Goal: Task Accomplishment & Management: Use online tool/utility

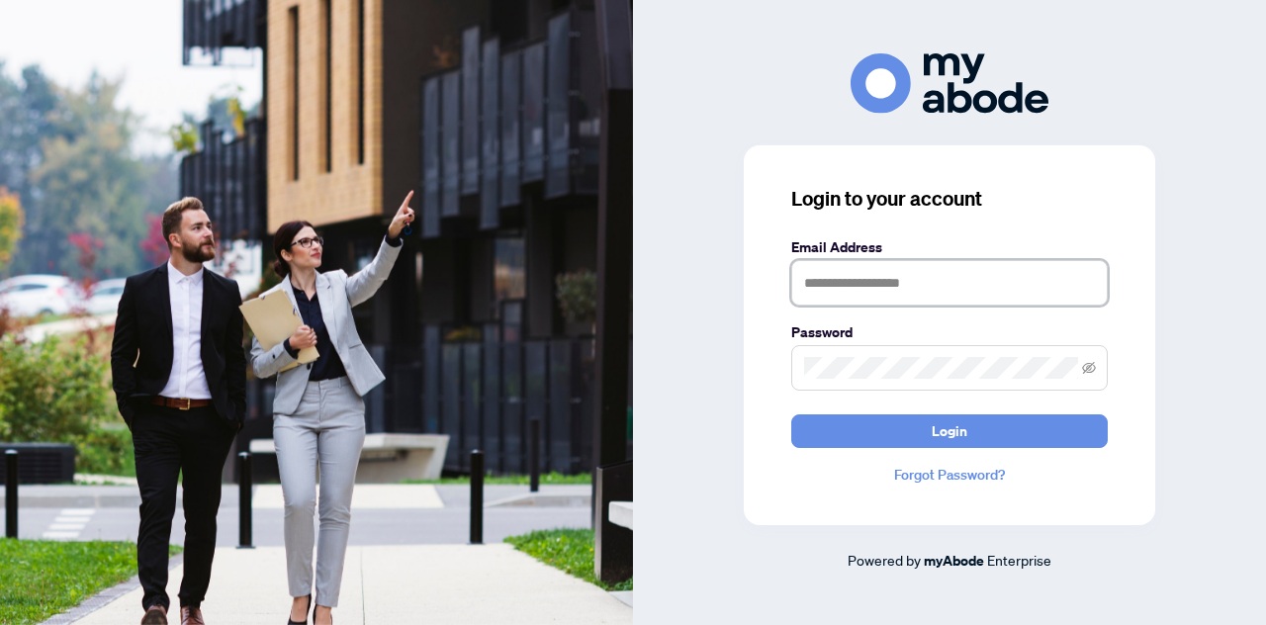
click at [910, 285] on input "text" at bounding box center [949, 282] width 316 height 45
type input "**********"
click at [791, 414] on button "Login" at bounding box center [949, 431] width 316 height 34
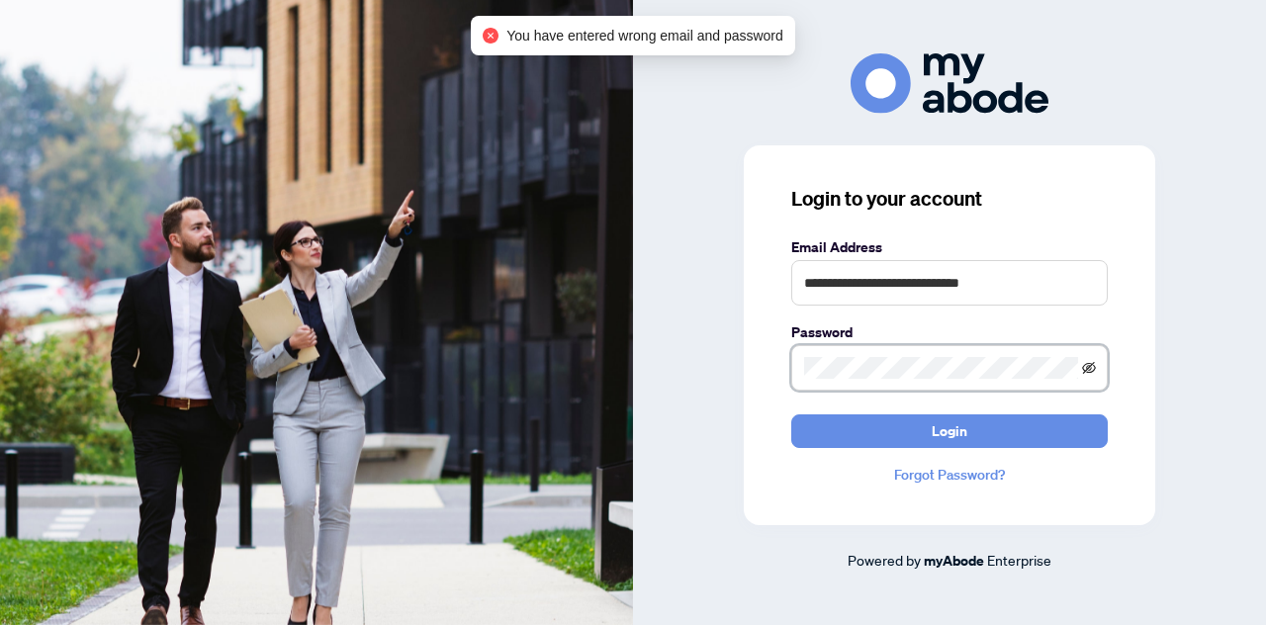
click at [1087, 371] on icon "eye-invisible" at bounding box center [1089, 368] width 14 height 14
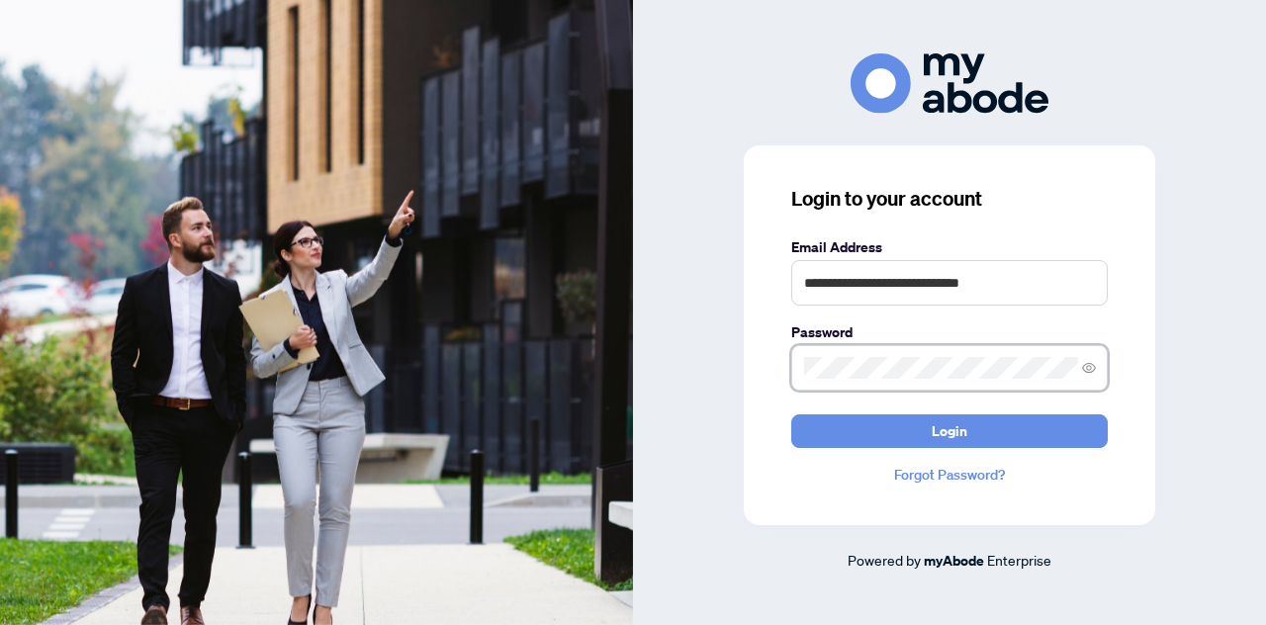
click at [791, 414] on button "Login" at bounding box center [949, 431] width 316 height 34
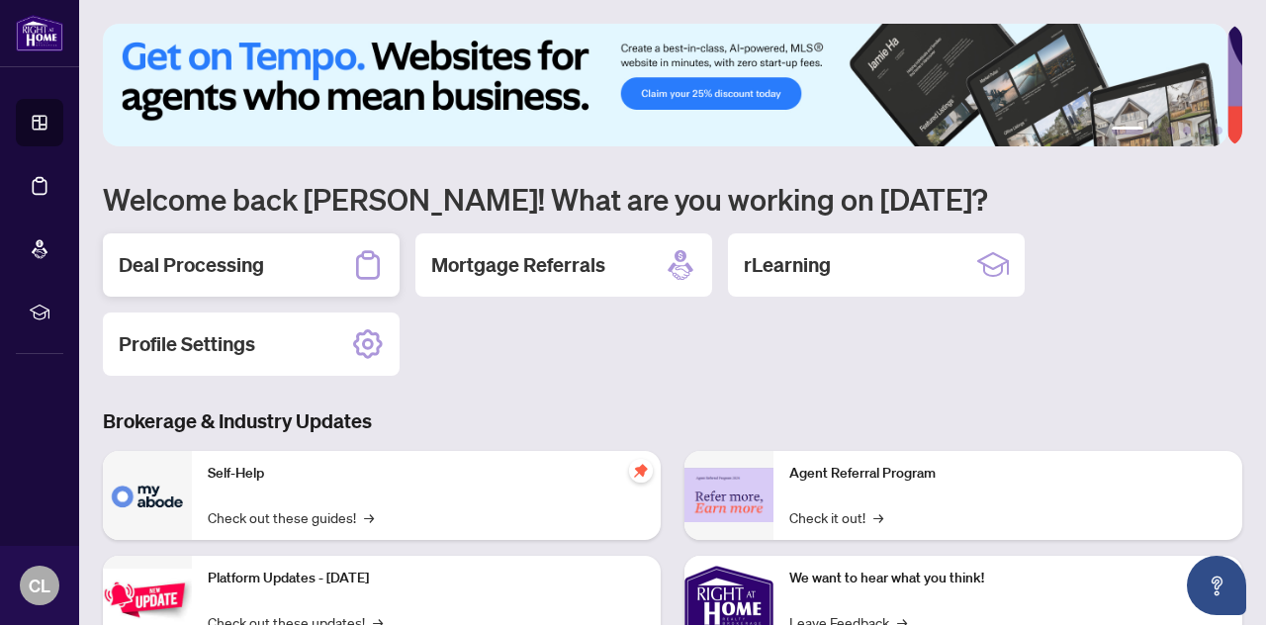
click at [220, 285] on div "Deal Processing" at bounding box center [251, 264] width 297 height 63
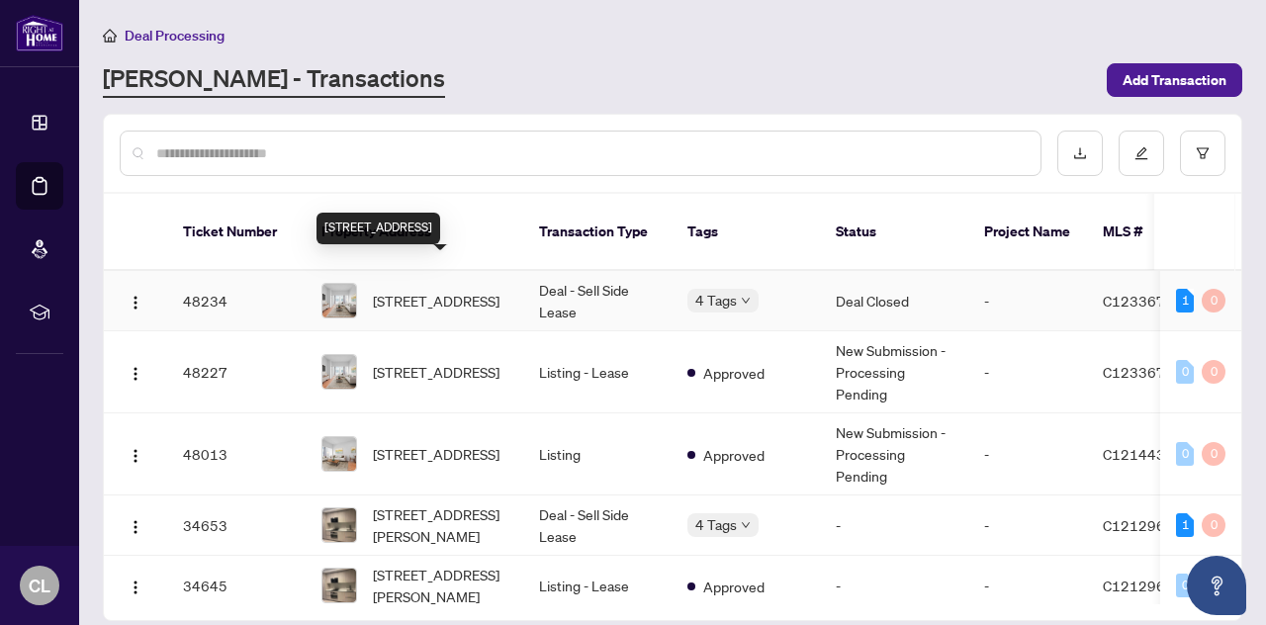
click at [374, 290] on span "[STREET_ADDRESS]" at bounding box center [436, 301] width 127 height 22
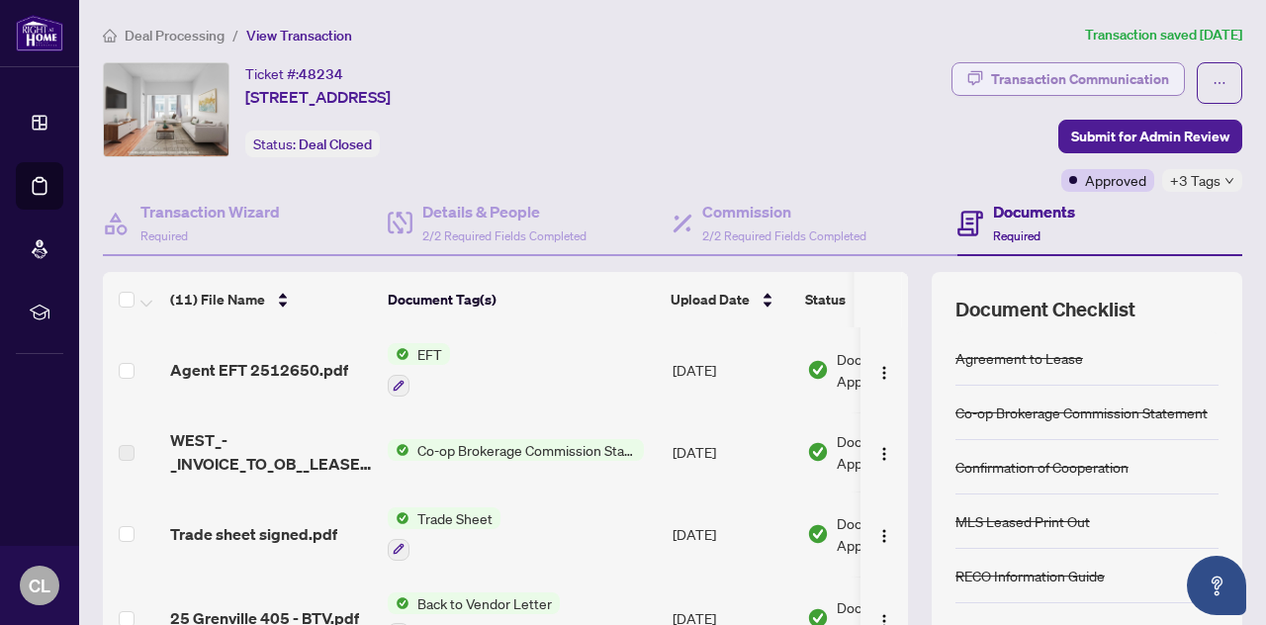
click at [1067, 72] on div "Transaction Communication" at bounding box center [1080, 79] width 178 height 32
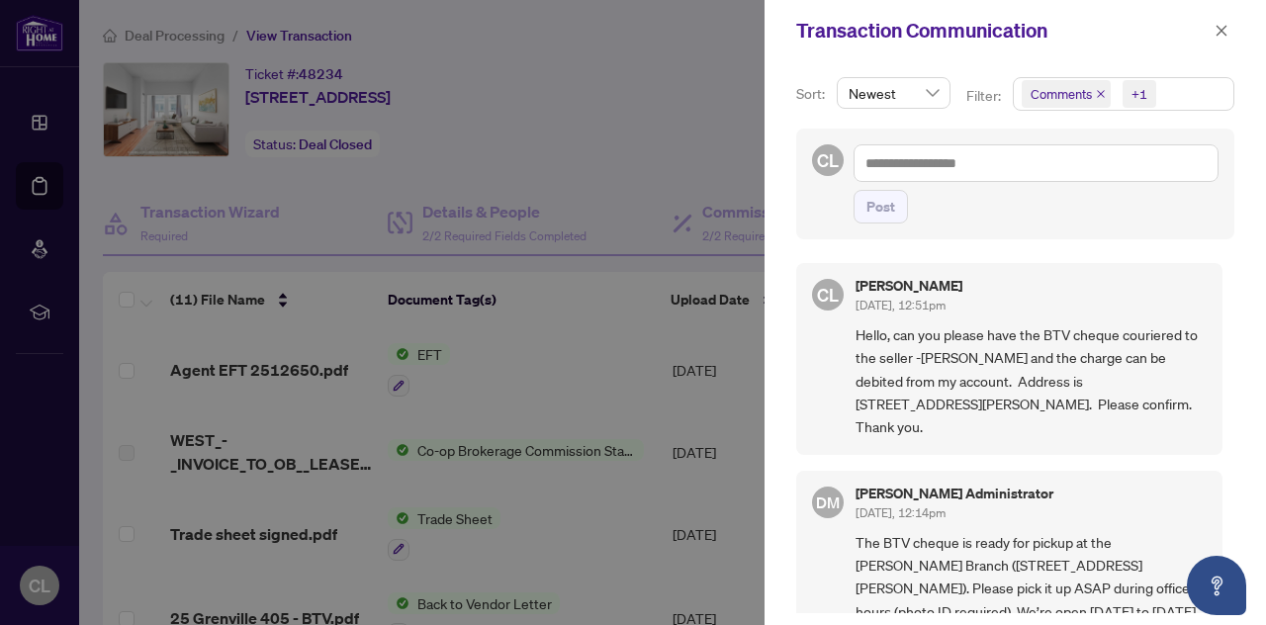
click at [593, 179] on div at bounding box center [633, 312] width 1266 height 625
click at [1218, 27] on icon "close" at bounding box center [1222, 30] width 11 height 11
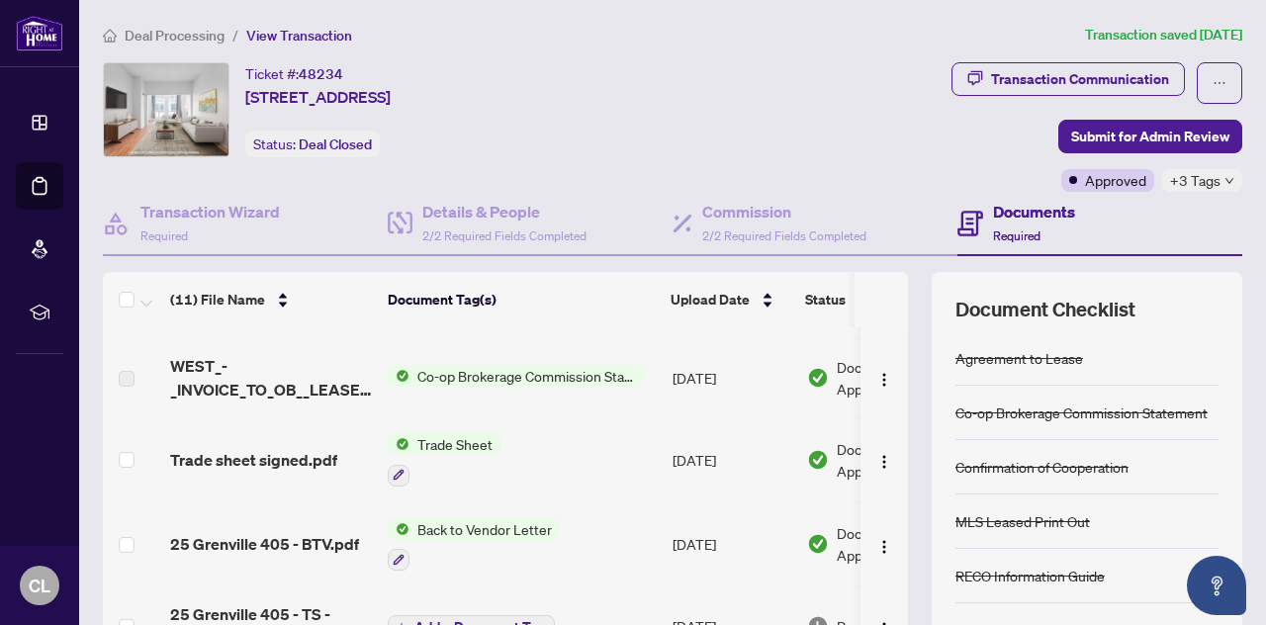
scroll to position [49, 0]
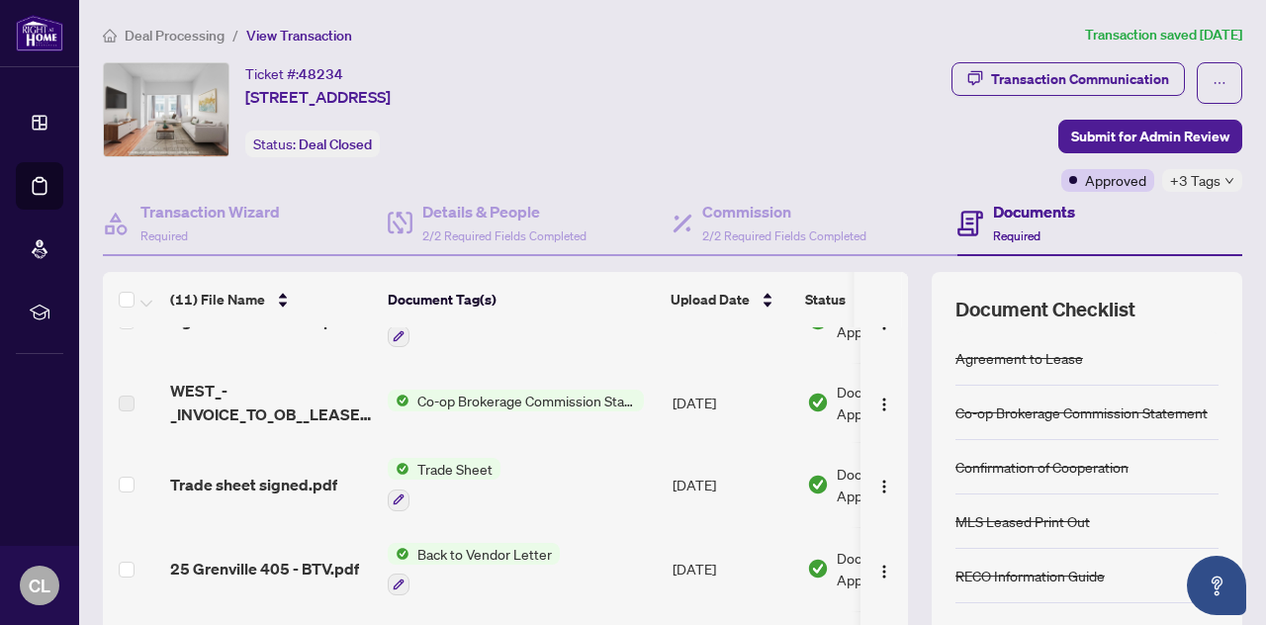
click at [495, 406] on span "Co-op Brokerage Commission Statement" at bounding box center [526, 401] width 234 height 22
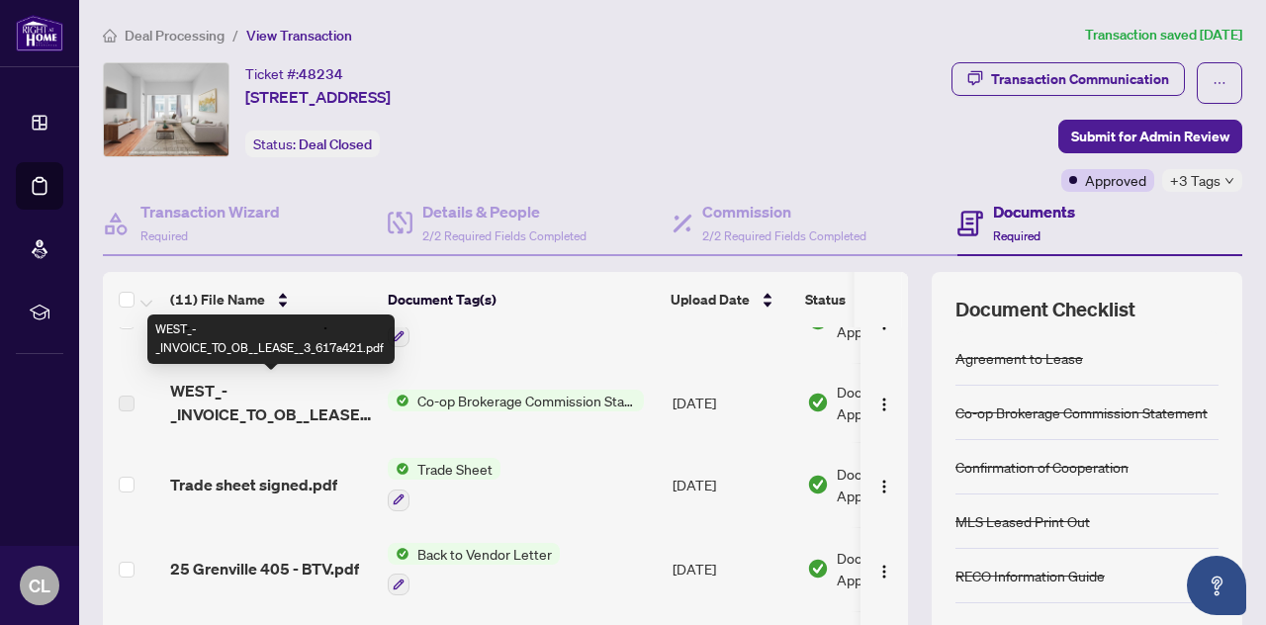
click at [222, 413] on span "WEST_-_INVOICE_TO_OB__LEASE__3_617a421.pdf" at bounding box center [271, 402] width 202 height 47
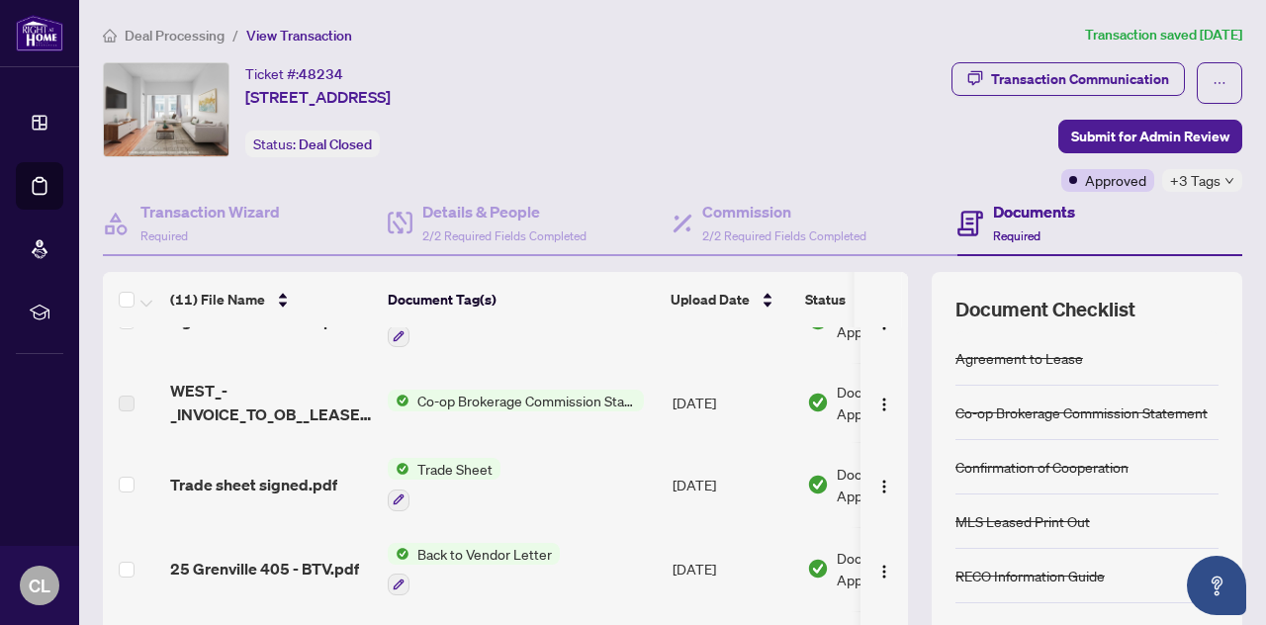
click at [160, 406] on td at bounding box center [132, 402] width 59 height 79
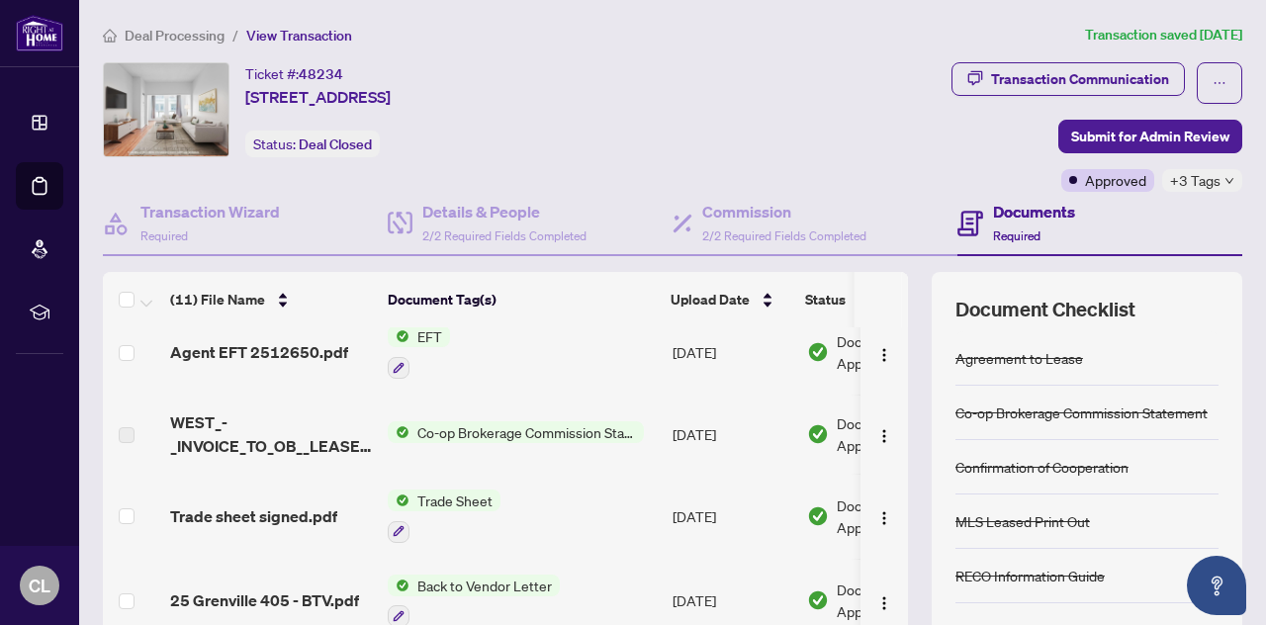
scroll to position [0, 0]
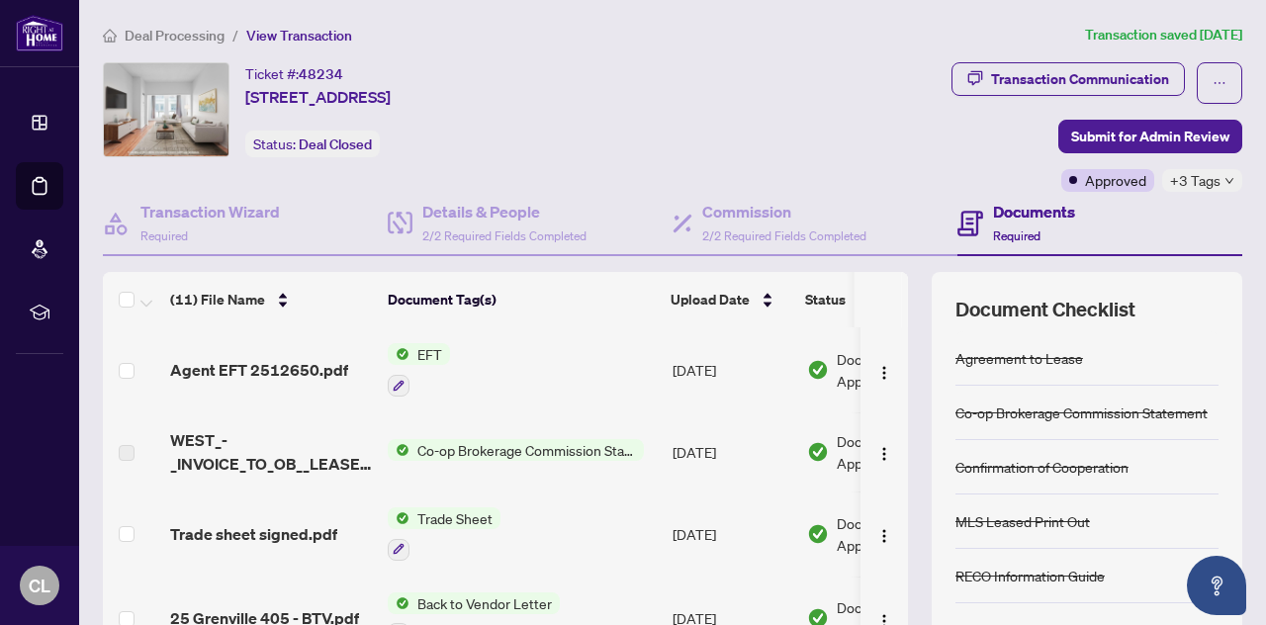
click at [509, 439] on span "Co-op Brokerage Commission Statement" at bounding box center [526, 450] width 234 height 22
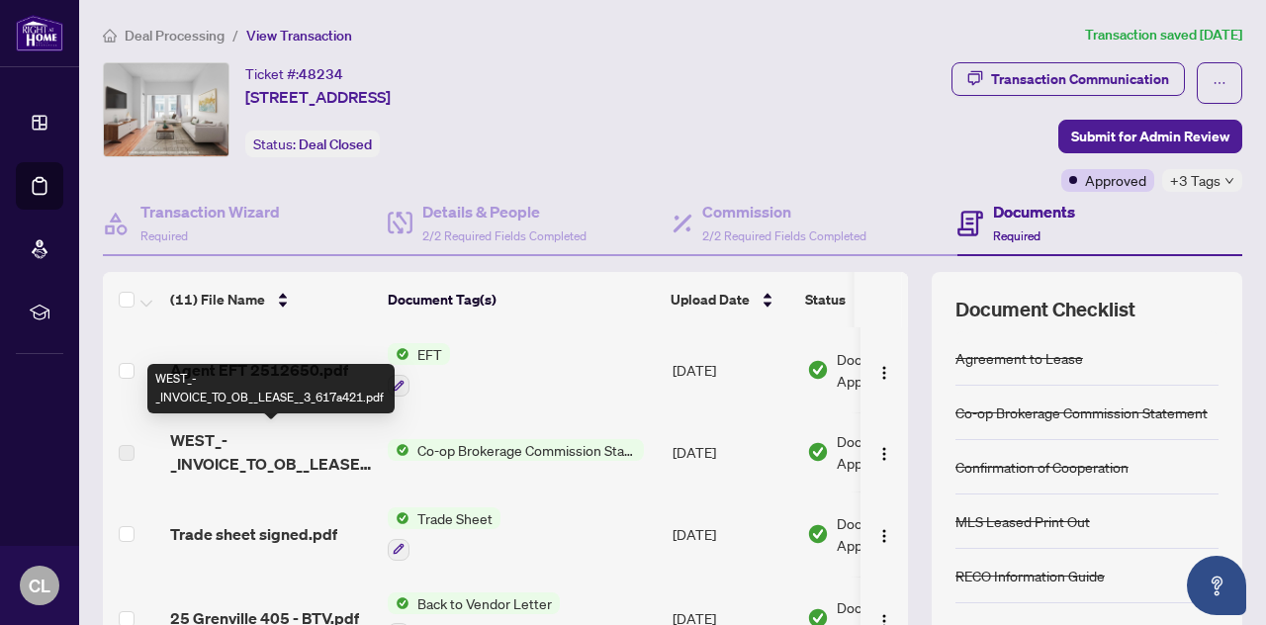
click at [247, 458] on span "WEST_-_INVOICE_TO_OB__LEASE__3_617a421.pdf" at bounding box center [271, 451] width 202 height 47
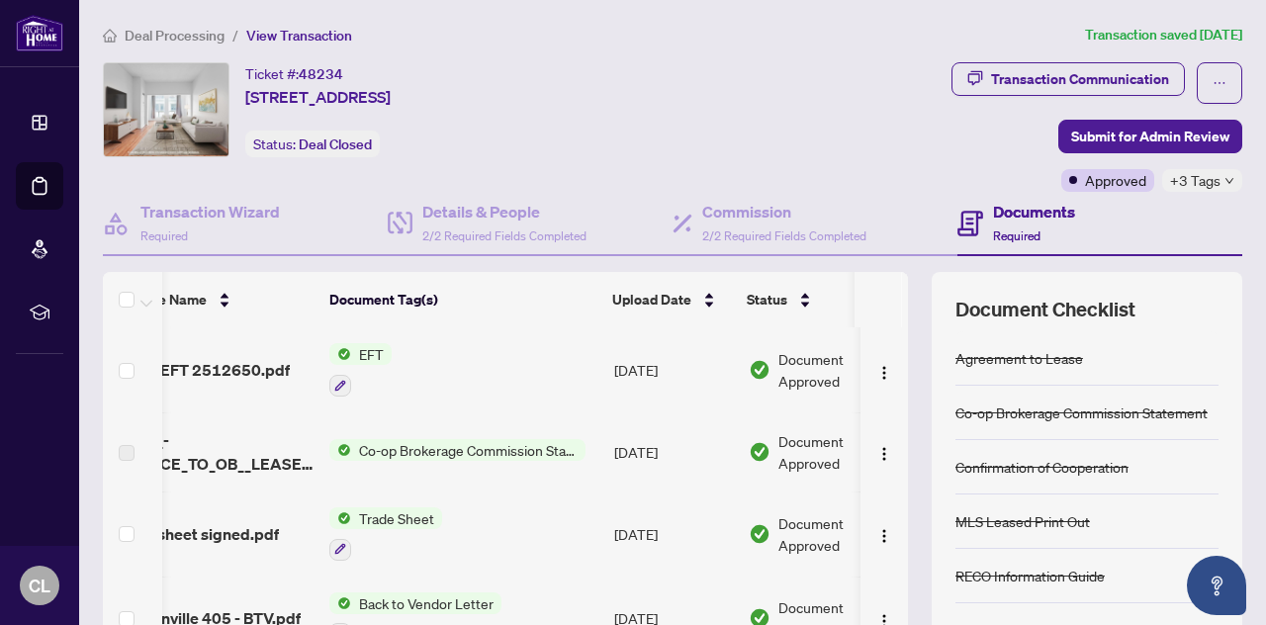
scroll to position [0, 127]
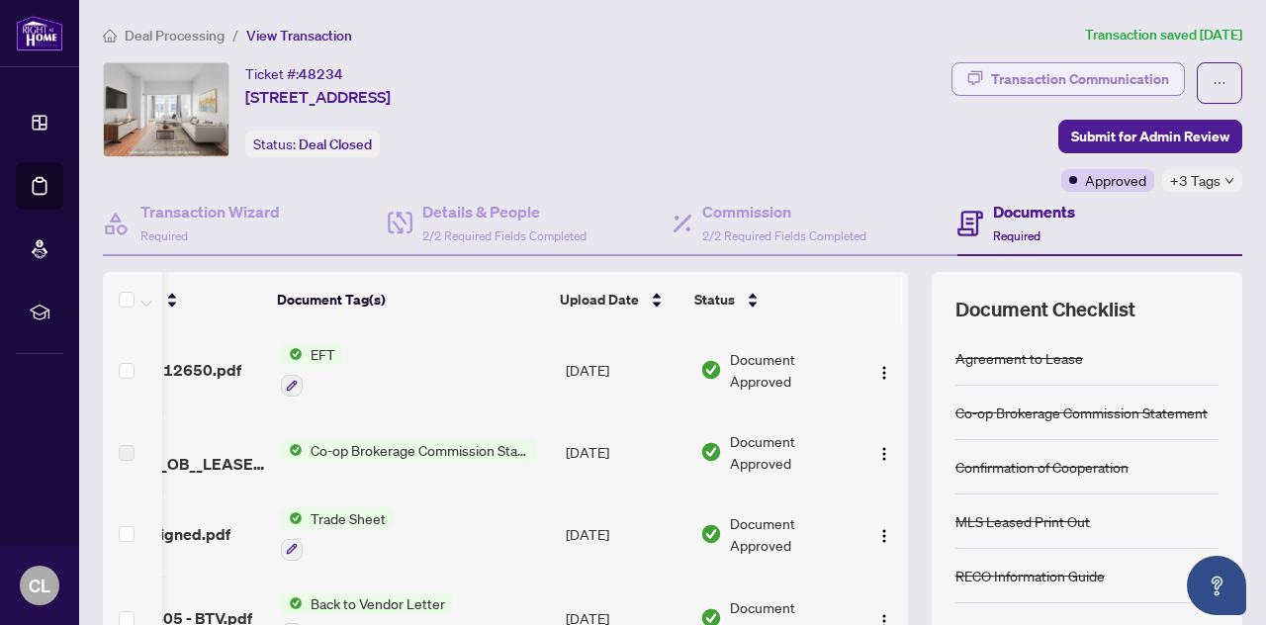
click at [1051, 72] on div "Transaction Communication" at bounding box center [1080, 79] width 178 height 32
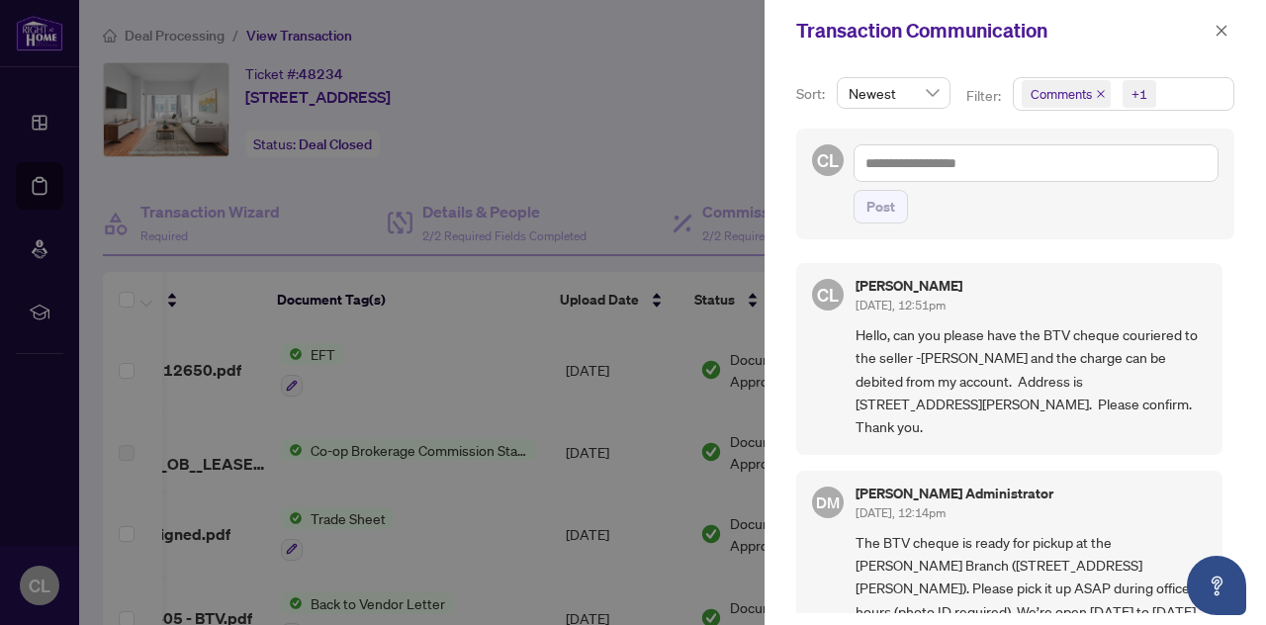
click at [760, 233] on div at bounding box center [633, 312] width 1266 height 625
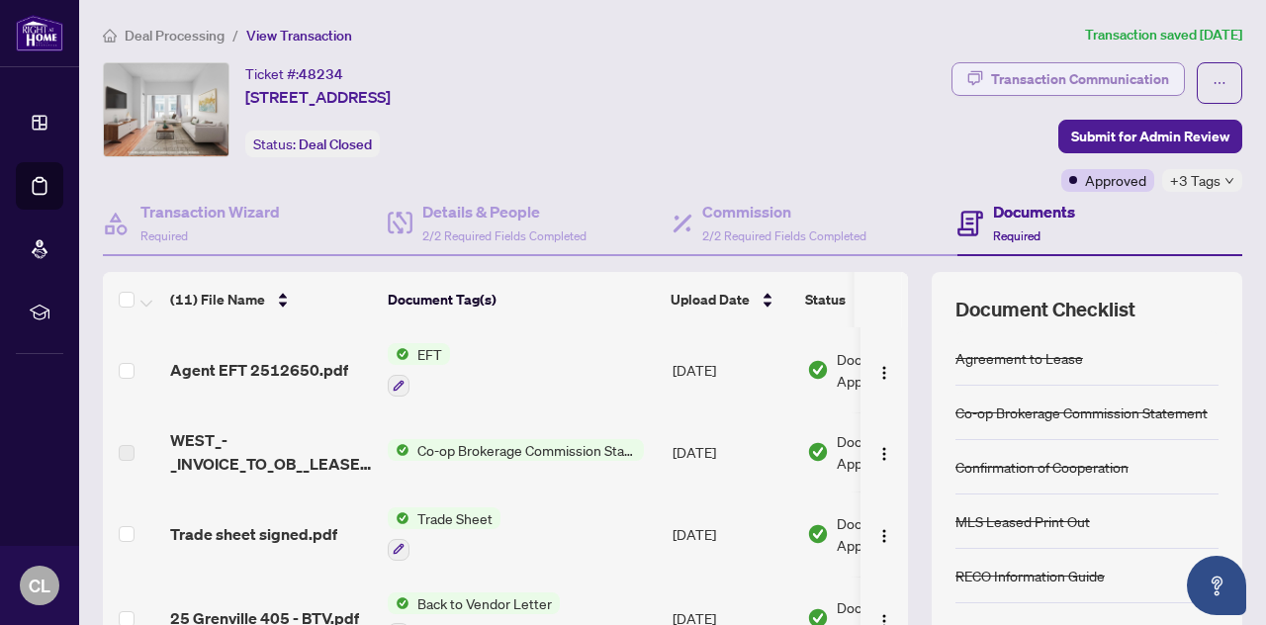
click at [991, 64] on div "Transaction Communication" at bounding box center [1080, 79] width 178 height 32
